Goal: Task Accomplishment & Management: Use online tool/utility

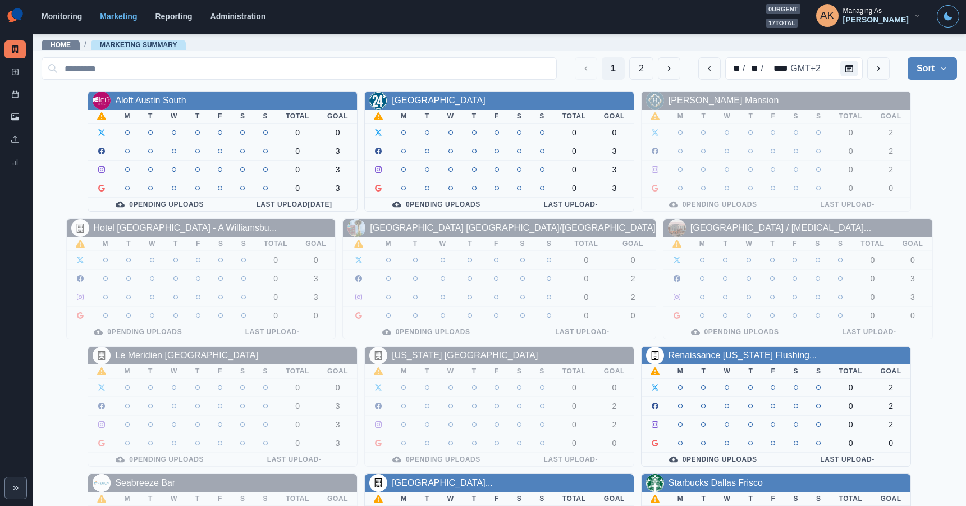
click at [73, 23] on div "Monitoring Marketing Reporting Administration 0 urgent 17 total AK Managing As …" at bounding box center [500, 15] width 917 height 23
click at [72, 21] on div "Monitoring Marketing Reporting Administration 0 urgent 17 total AK Managing As …" at bounding box center [500, 15] width 917 height 23
click at [71, 16] on link "Monitoring" at bounding box center [62, 16] width 40 height 9
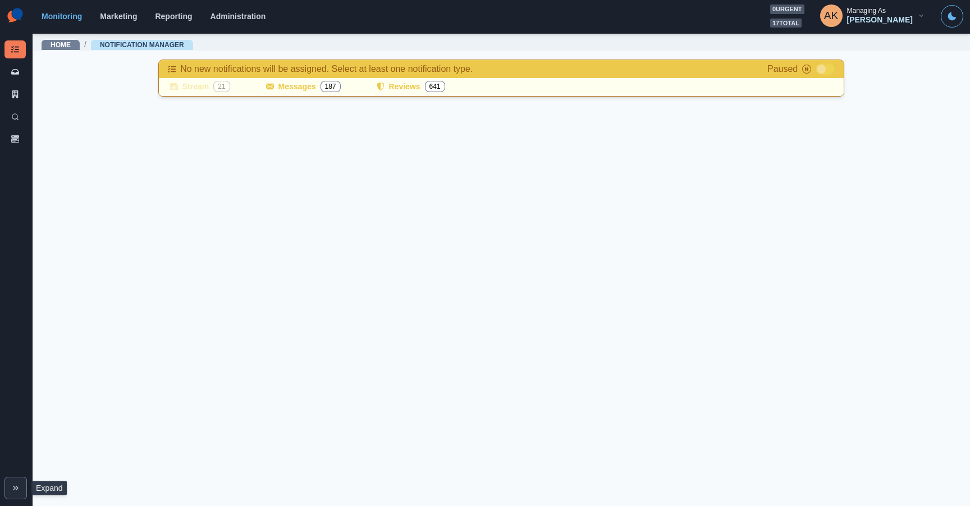
click at [15, 484] on icon "Expand" at bounding box center [15, 487] width 9 height 9
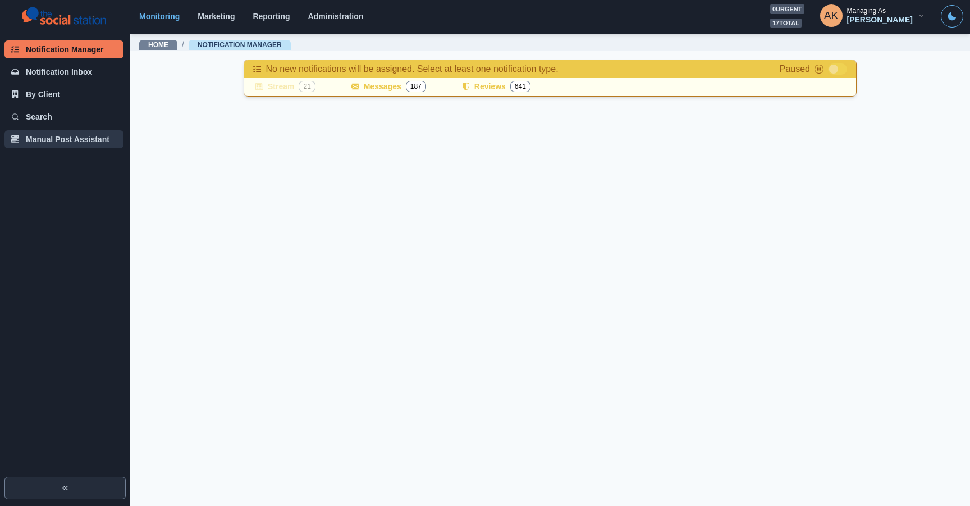
click at [71, 147] on button "Manual Post Assistant" at bounding box center [63, 139] width 119 height 18
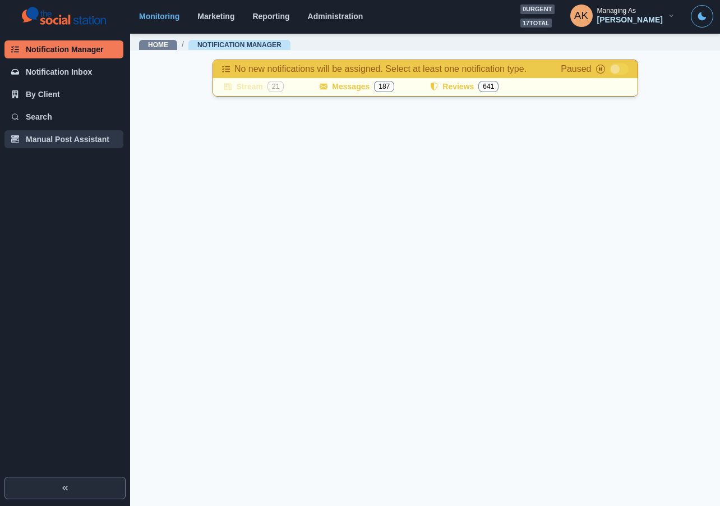
click at [68, 141] on button "Manual Post Assistant" at bounding box center [63, 139] width 119 height 18
click at [68, 142] on button "Manual Post Assistant" at bounding box center [63, 139] width 119 height 18
click at [44, 143] on button "Manual Post Assistant" at bounding box center [63, 139] width 119 height 18
click at [45, 138] on button "Manual Post Assistant" at bounding box center [63, 139] width 119 height 18
click at [617, 15] on div "[PERSON_NAME]" at bounding box center [631, 20] width 66 height 10
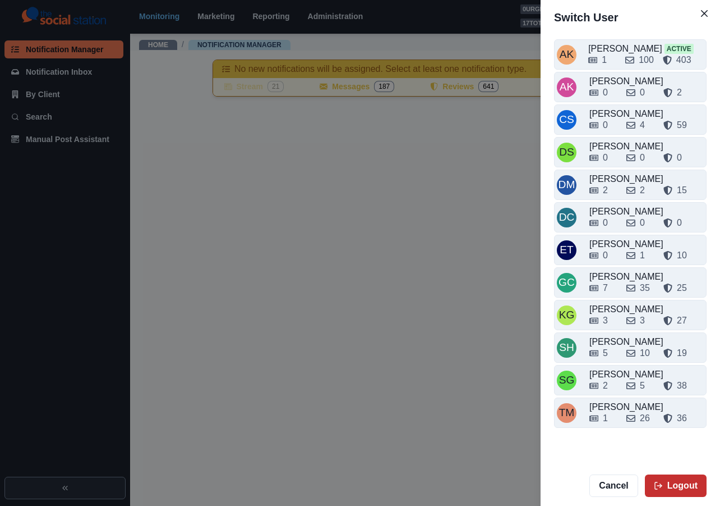
click at [670, 485] on button "Logout" at bounding box center [676, 485] width 62 height 22
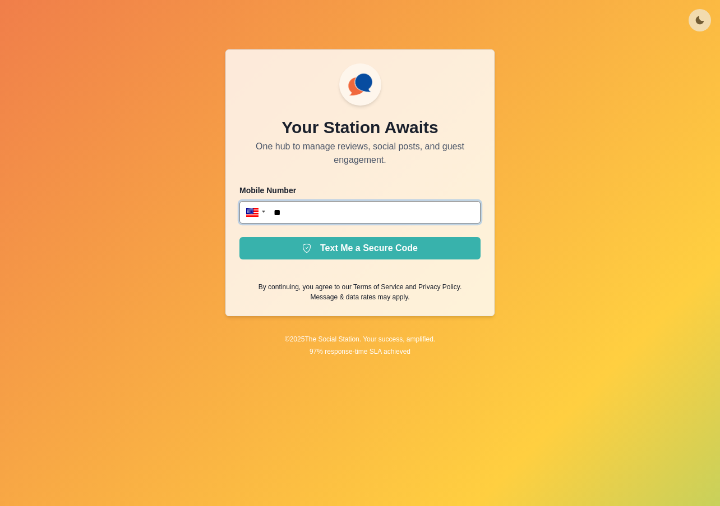
click at [324, 217] on input "**" at bounding box center [360, 212] width 241 height 22
type input "**********"
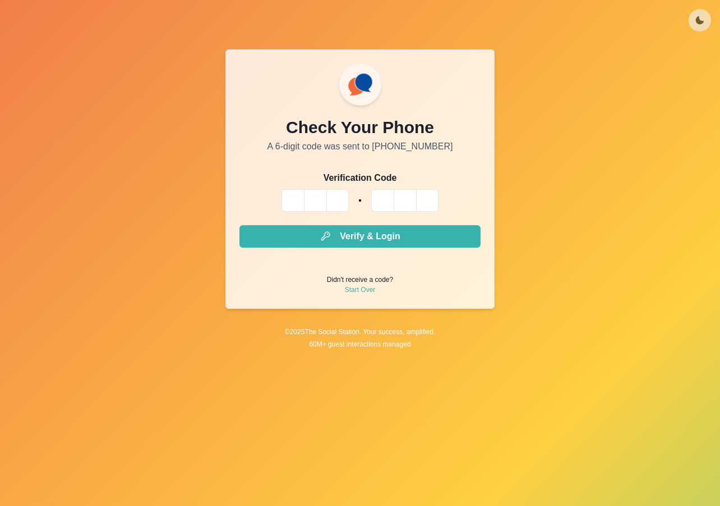
click at [304, 199] on input "Please enter your pin code" at bounding box center [293, 200] width 22 height 22
paste input "*"
type input "*"
paste input "*"
type input "*"
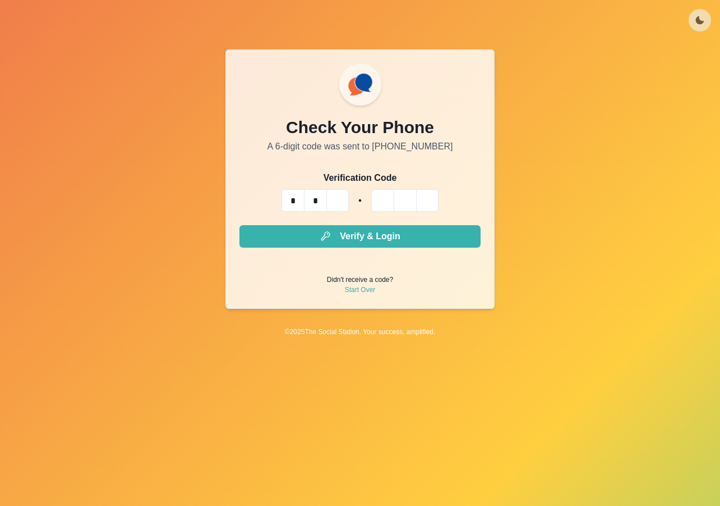
paste input "*"
type input "*"
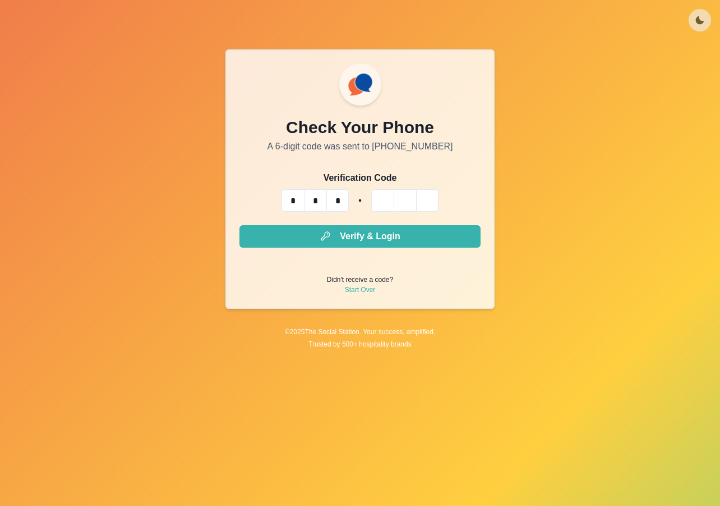
type input "*"
click at [240, 225] on button "Verify & Login" at bounding box center [360, 236] width 241 height 22
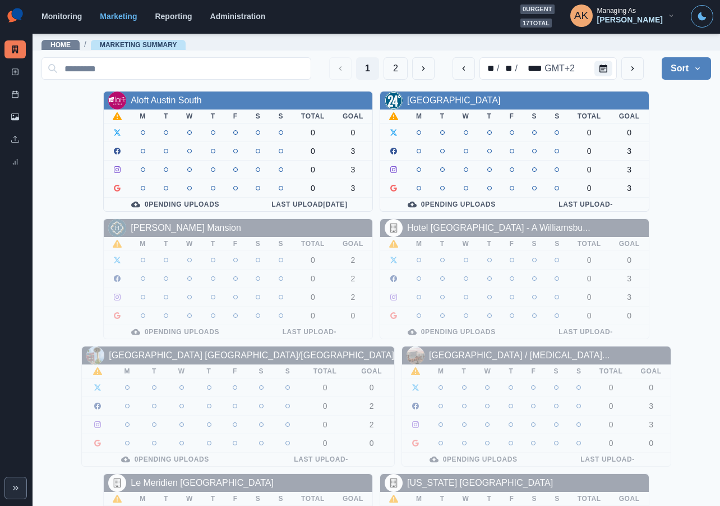
click at [64, 22] on div "Monitoring Marketing Reporting Administration 0 urgent 17 total AK Managing As …" at bounding box center [378, 15] width 672 height 23
click at [64, 14] on link "Monitoring" at bounding box center [62, 16] width 40 height 9
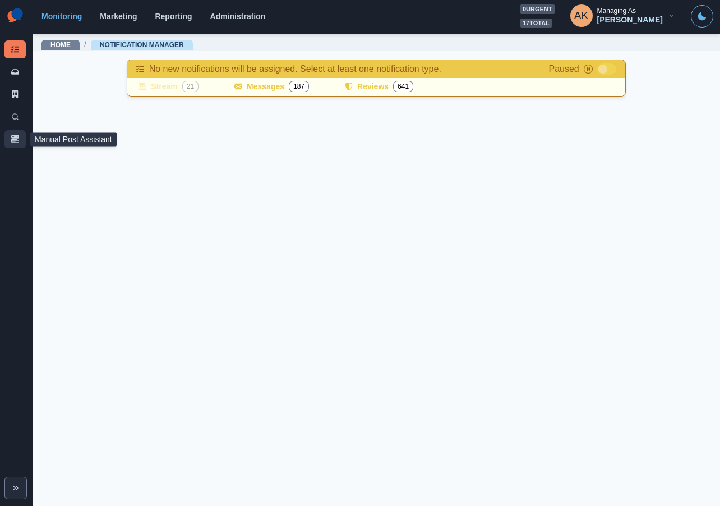
click at [11, 143] on button "Manual Post Assistant" at bounding box center [14, 139] width 21 height 18
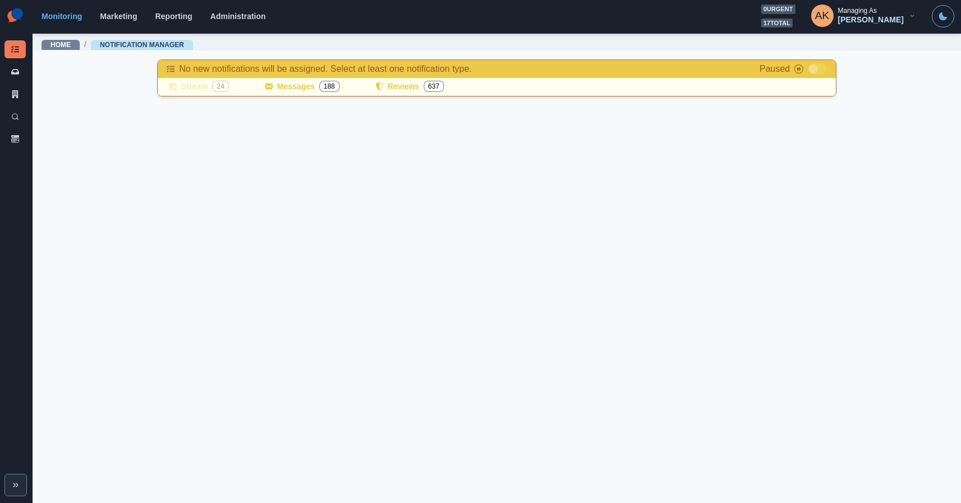
click at [250, 3] on section "Monitoring Marketing Reporting Administration 0 urgent 17 total AK Managing As …" at bounding box center [497, 17] width 928 height 34
click at [249, 8] on div "Monitoring Marketing Reporting Administration 0 urgent 17 total AK Managing As …" at bounding box center [498, 15] width 912 height 23
click at [245, 15] on link "Administration" at bounding box center [238, 16] width 56 height 9
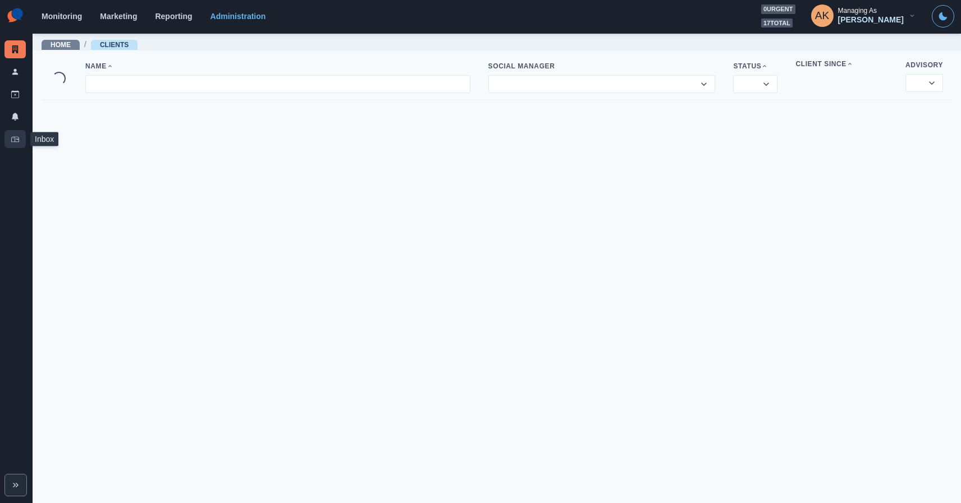
click at [15, 138] on icon at bounding box center [15, 139] width 8 height 8
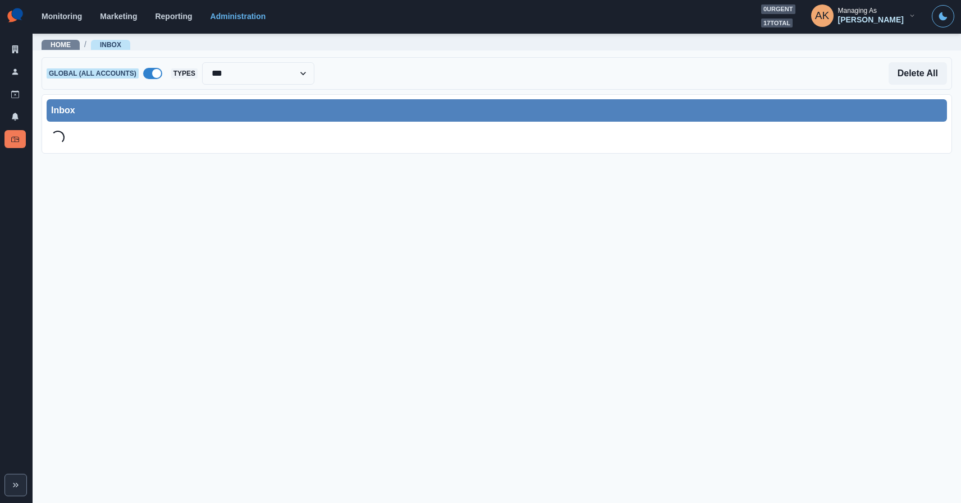
click at [159, 75] on span at bounding box center [156, 73] width 9 height 9
click at [237, 82] on div "Select Account..." at bounding box center [241, 74] width 139 height 18
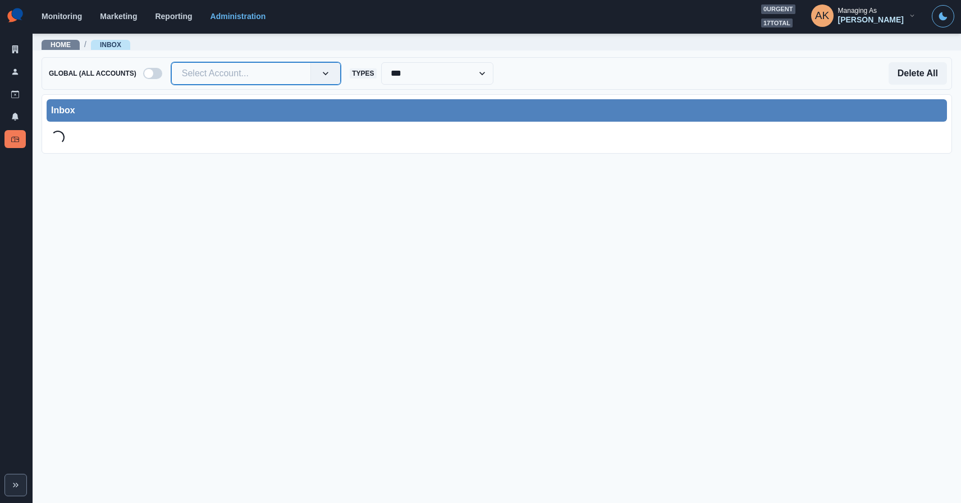
click at [238, 79] on div at bounding box center [241, 74] width 118 height 16
paste input "**********"
type input "**********"
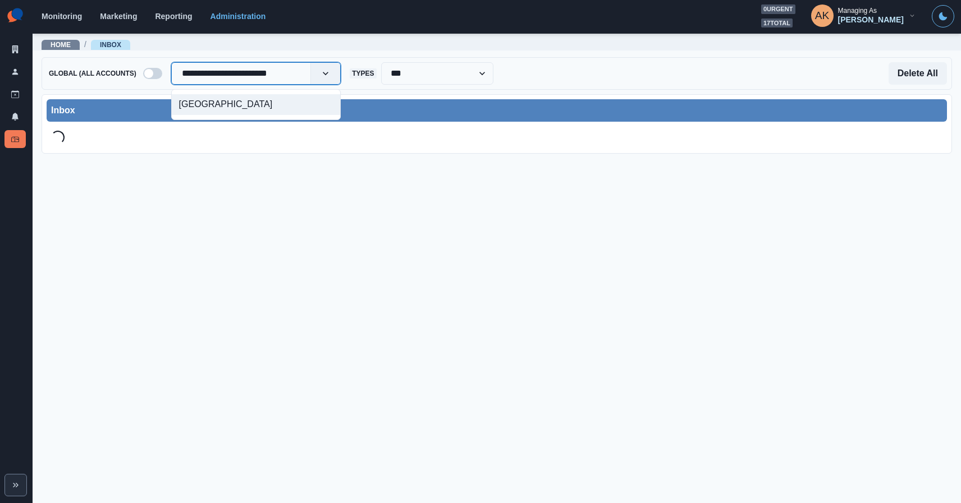
click at [231, 102] on div "[GEOGRAPHIC_DATA]" at bounding box center [256, 104] width 168 height 21
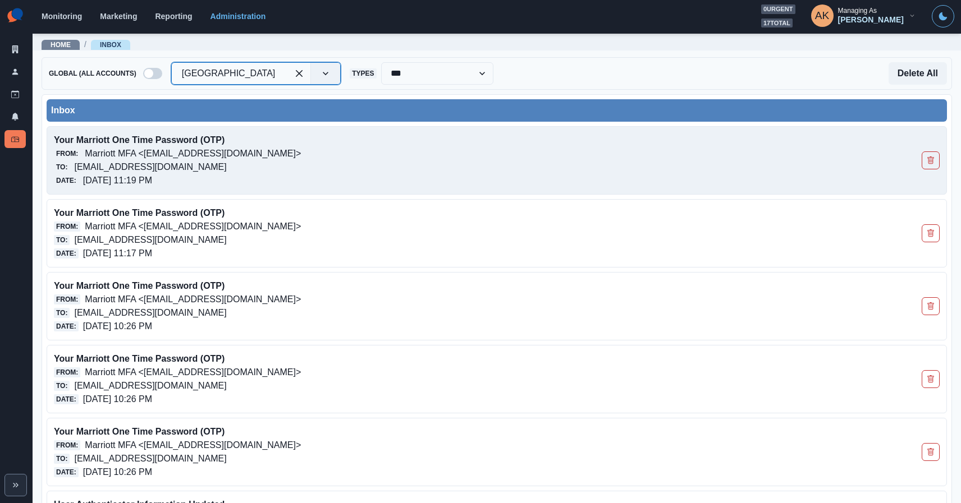
click at [258, 142] on p "Your Marriott One Time Password (OTP)" at bounding box center [408, 140] width 708 height 13
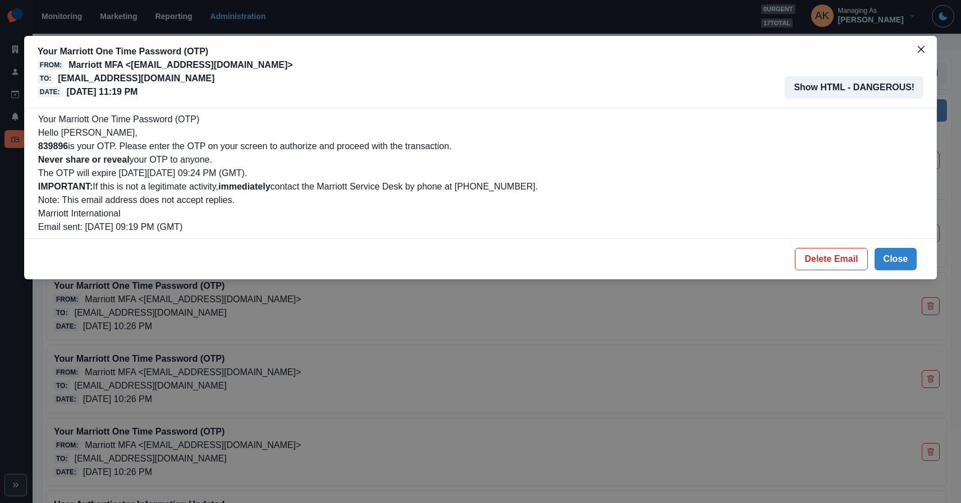
click at [61, 150] on b "839896" at bounding box center [53, 146] width 30 height 10
copy b "839896"
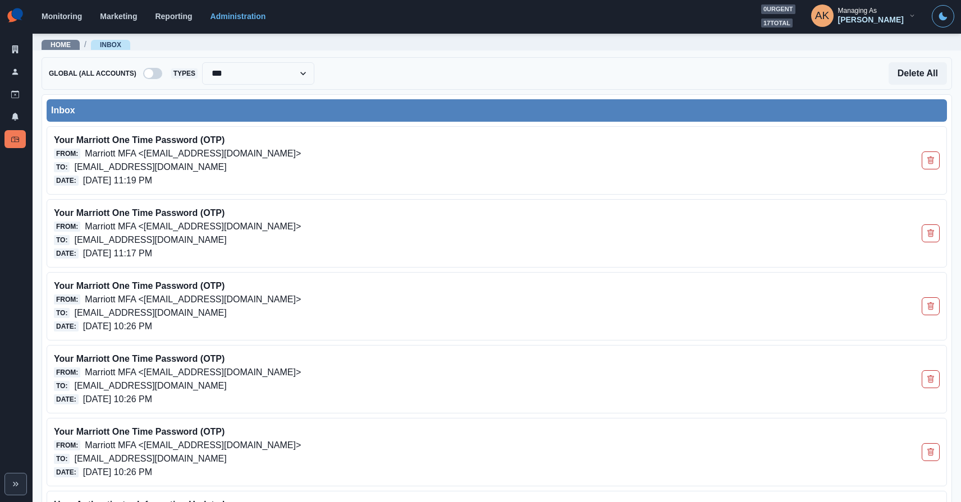
click at [156, 74] on span at bounding box center [152, 73] width 19 height 11
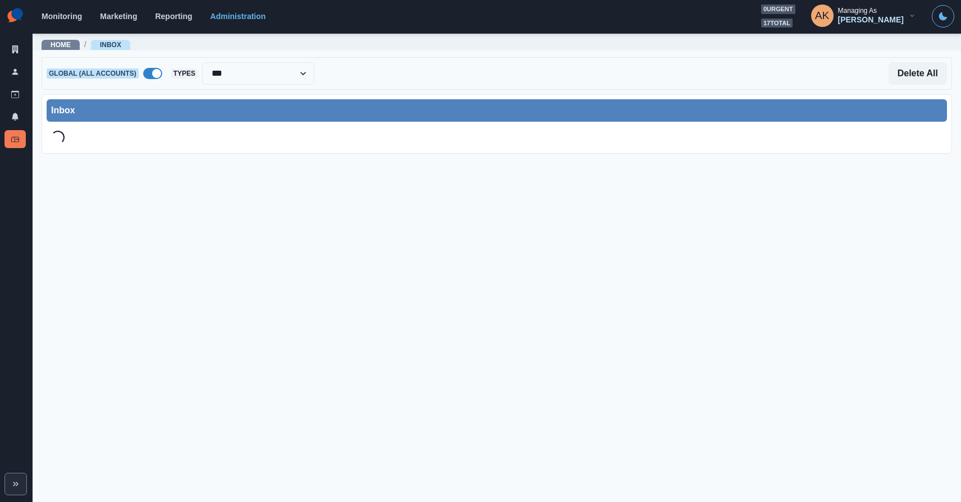
click at [155, 75] on span at bounding box center [156, 73] width 9 height 9
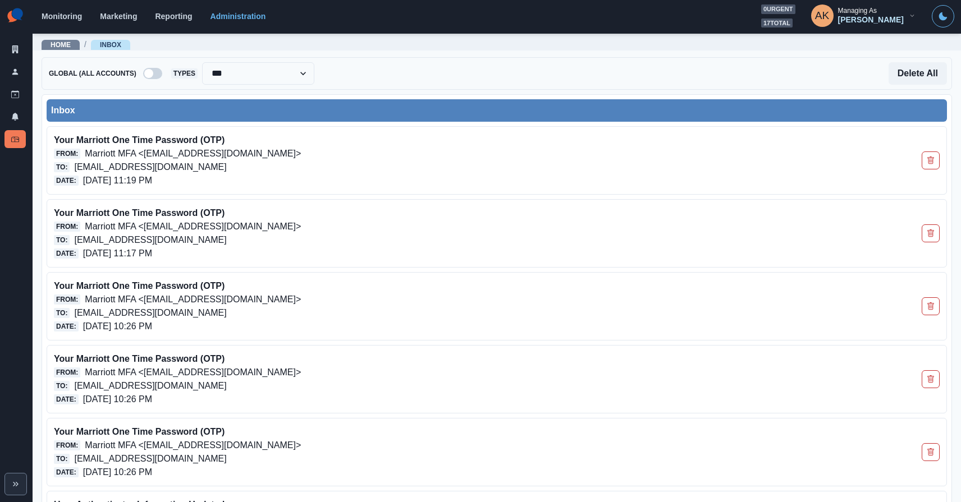
click at [158, 75] on span at bounding box center [152, 73] width 19 height 11
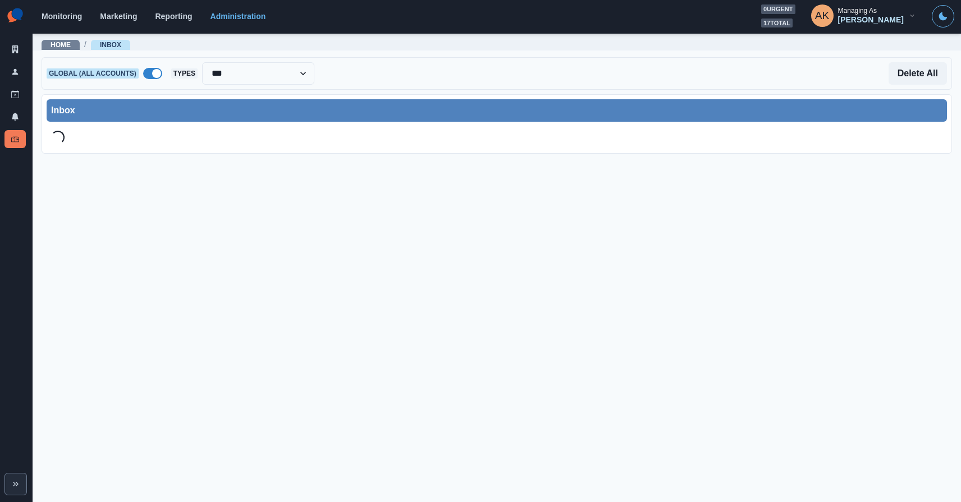
click at [145, 74] on span at bounding box center [152, 73] width 19 height 11
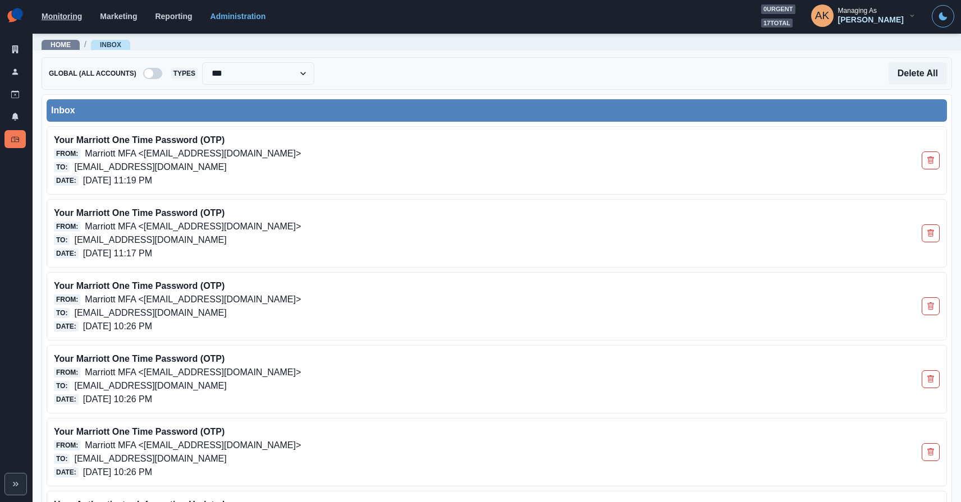
click at [67, 20] on link "Monitoring" at bounding box center [62, 16] width 40 height 9
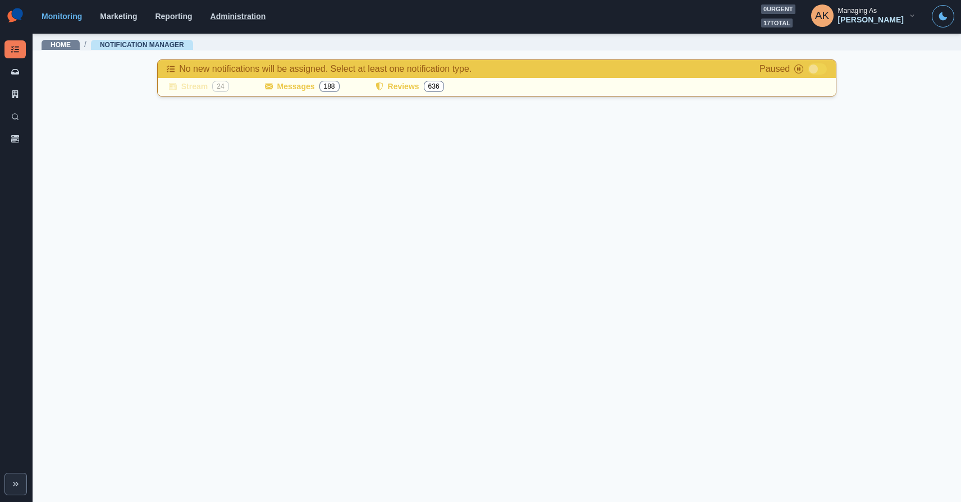
click at [251, 18] on link "Administration" at bounding box center [238, 16] width 56 height 9
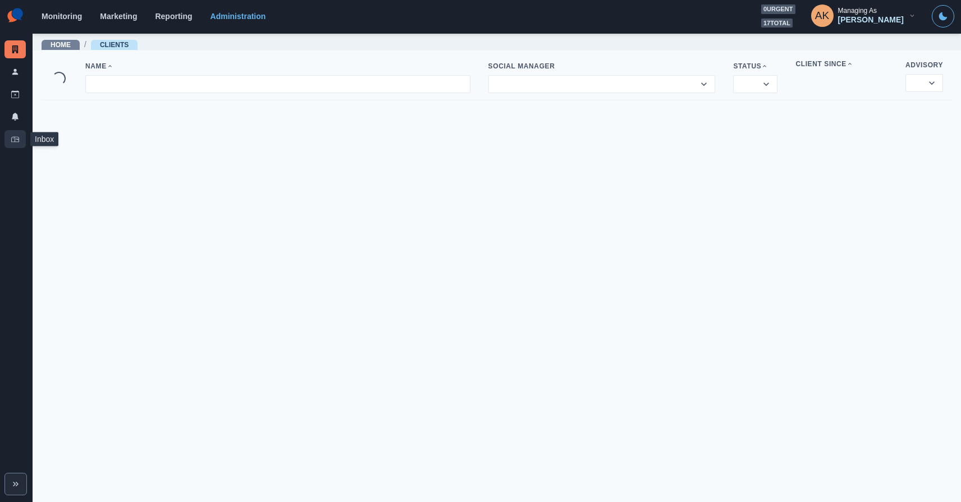
click at [19, 137] on link "Inbox" at bounding box center [14, 139] width 21 height 18
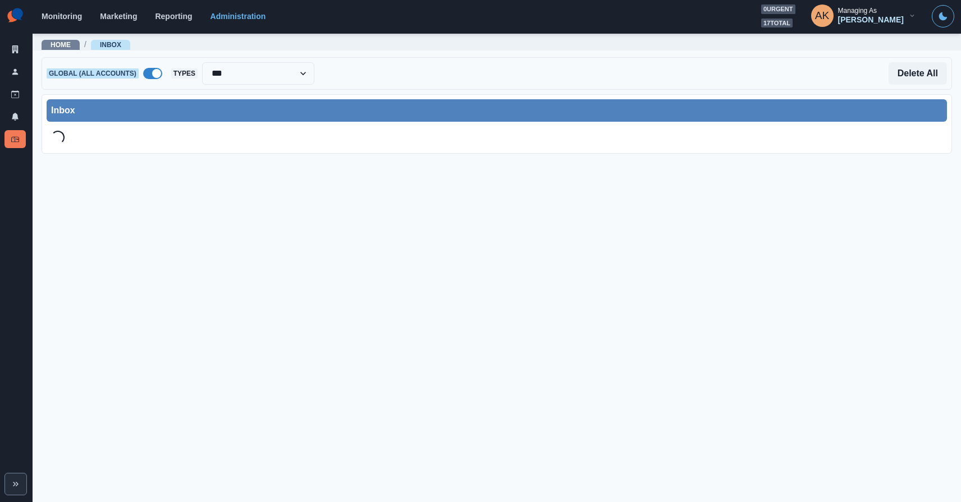
click at [161, 74] on span at bounding box center [156, 73] width 9 height 9
click at [212, 78] on div at bounding box center [241, 74] width 118 height 16
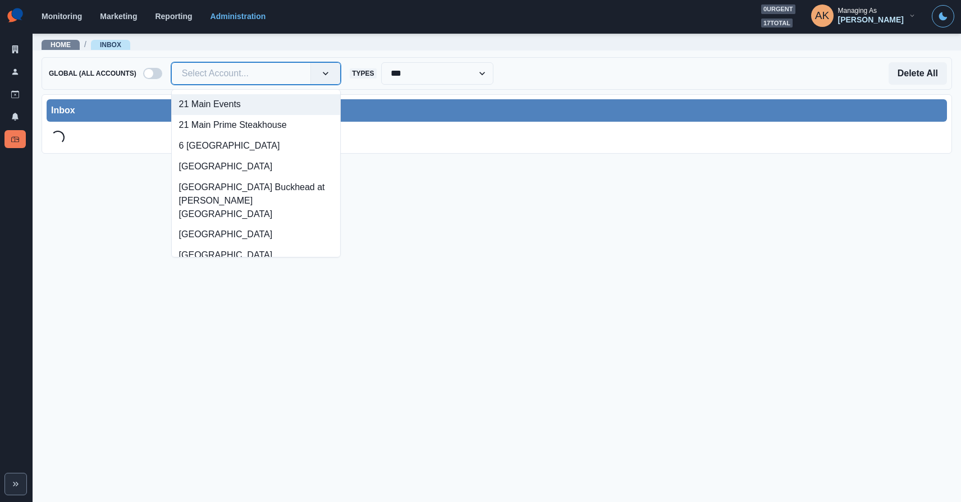
paste input "**********"
type input "**********"
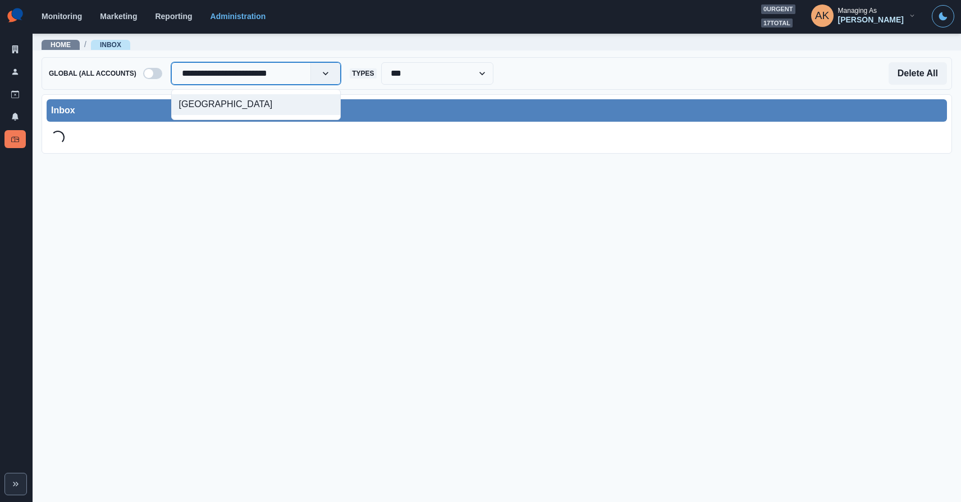
click at [206, 101] on div "[GEOGRAPHIC_DATA]" at bounding box center [256, 104] width 168 height 21
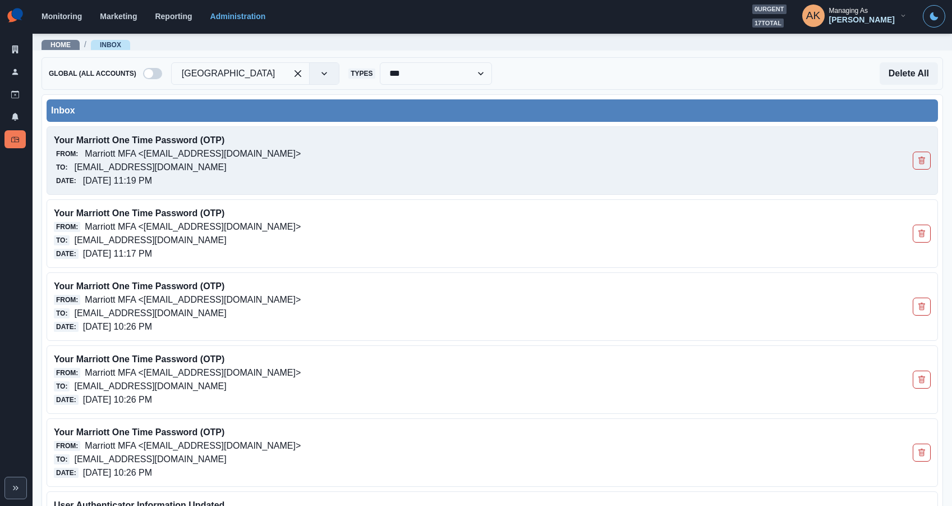
click at [359, 135] on p "Your Marriott One Time Password (OTP)" at bounding box center [404, 140] width 701 height 13
